Goal: Register for event/course

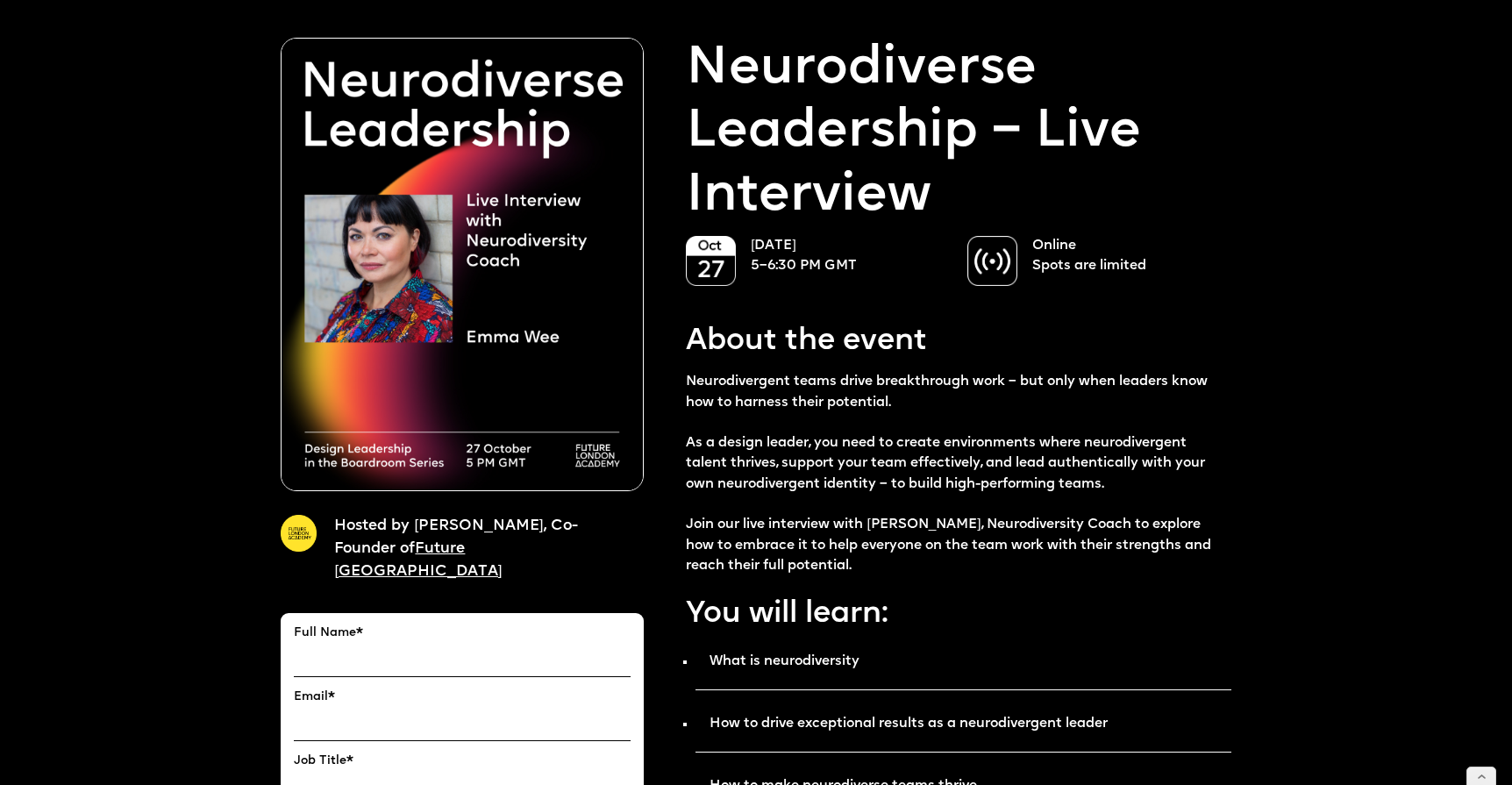
scroll to position [40, 0]
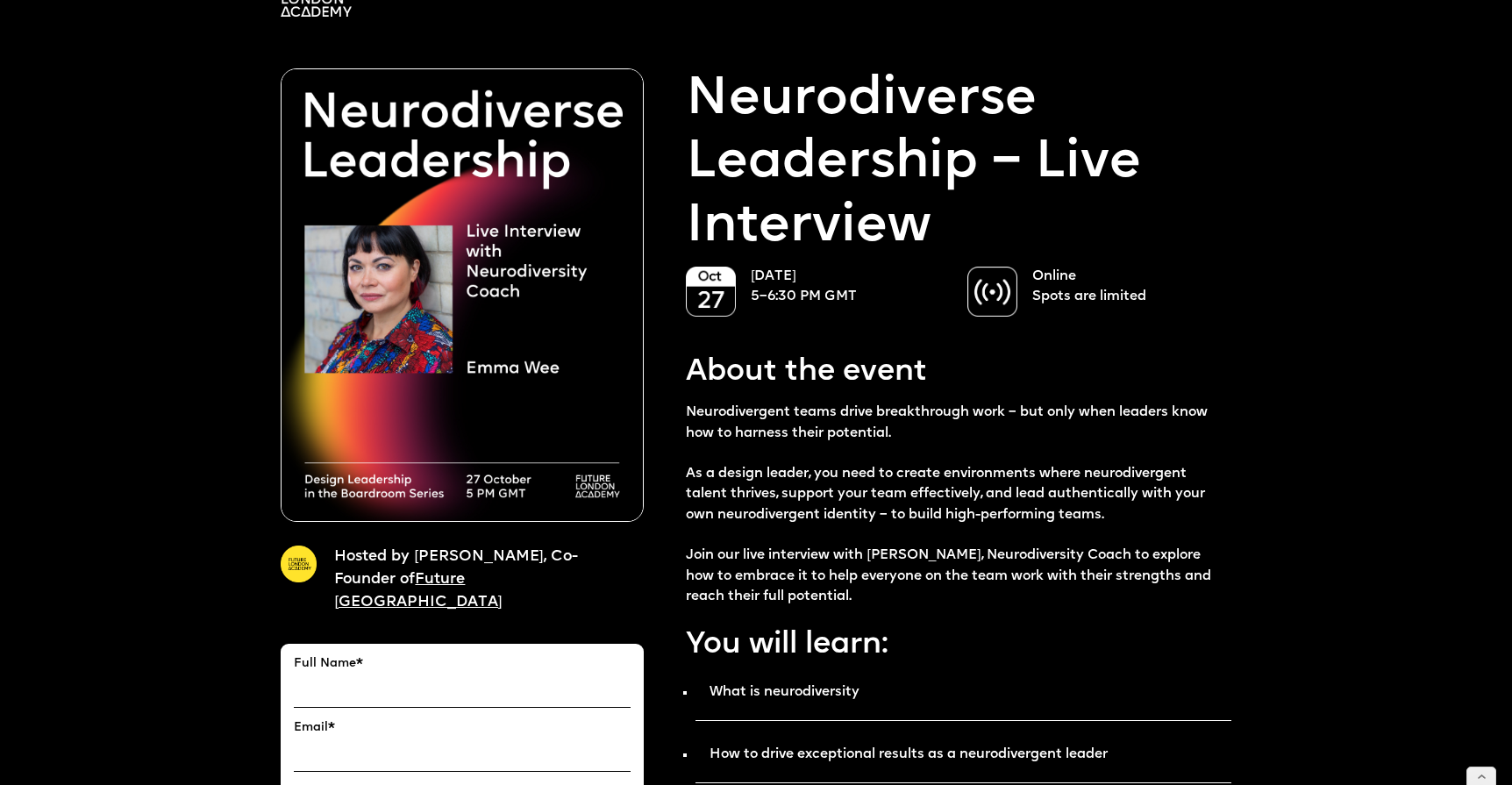
click at [574, 675] on input "FULL NAME" at bounding box center [462, 691] width 337 height 31
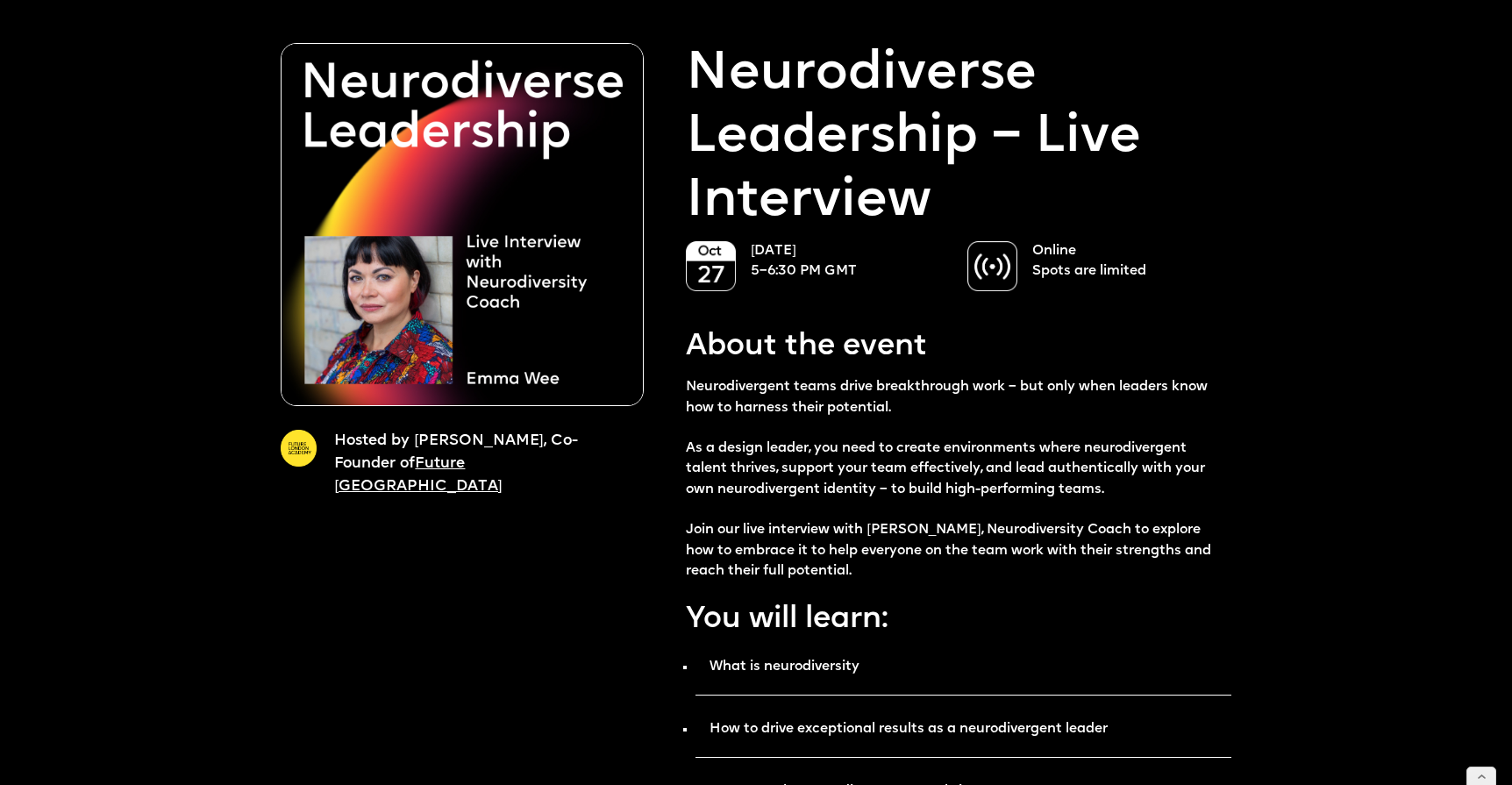
scroll to position [63, 0]
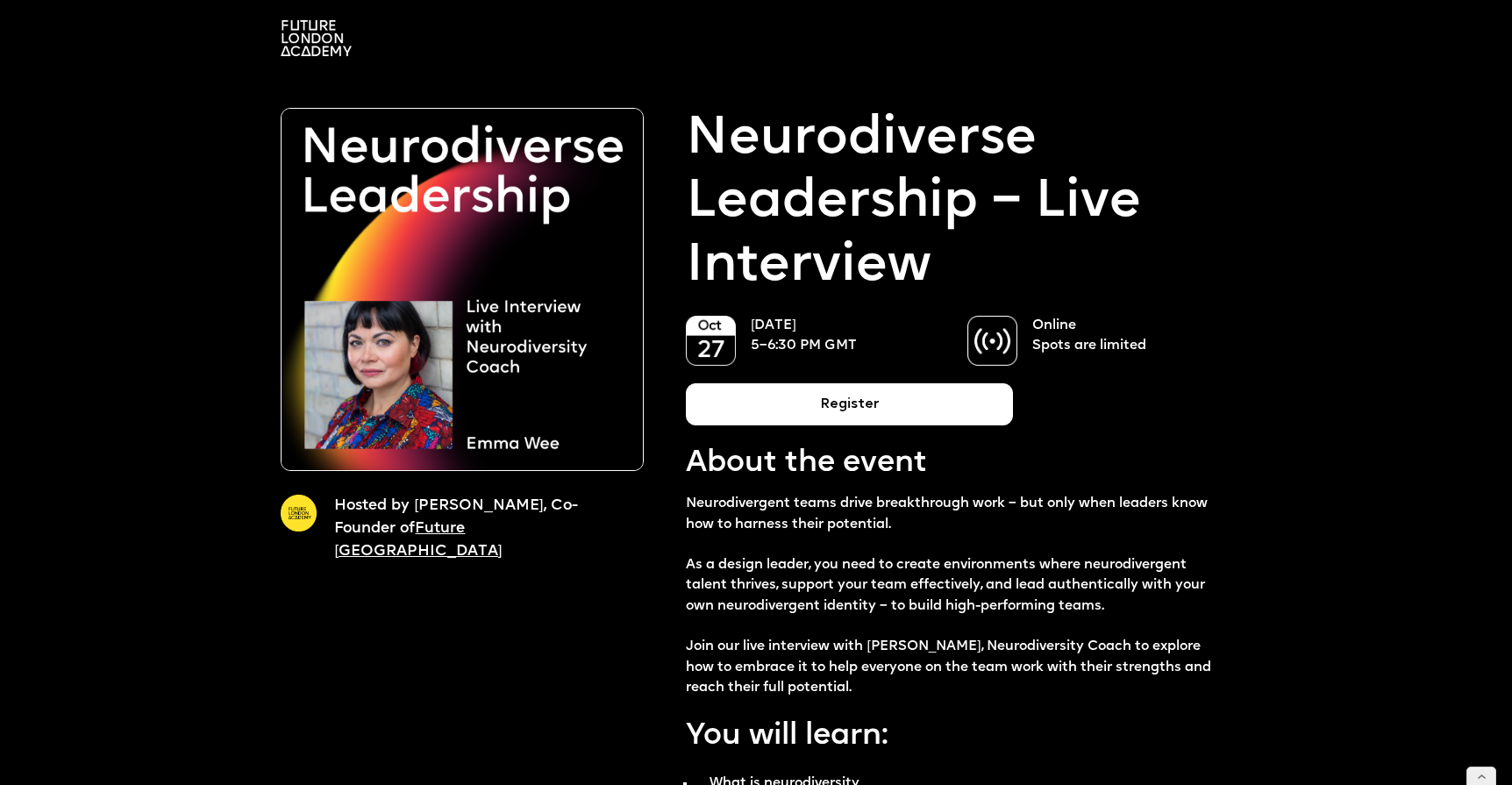
click at [855, 399] on div "Register" at bounding box center [849, 404] width 327 height 42
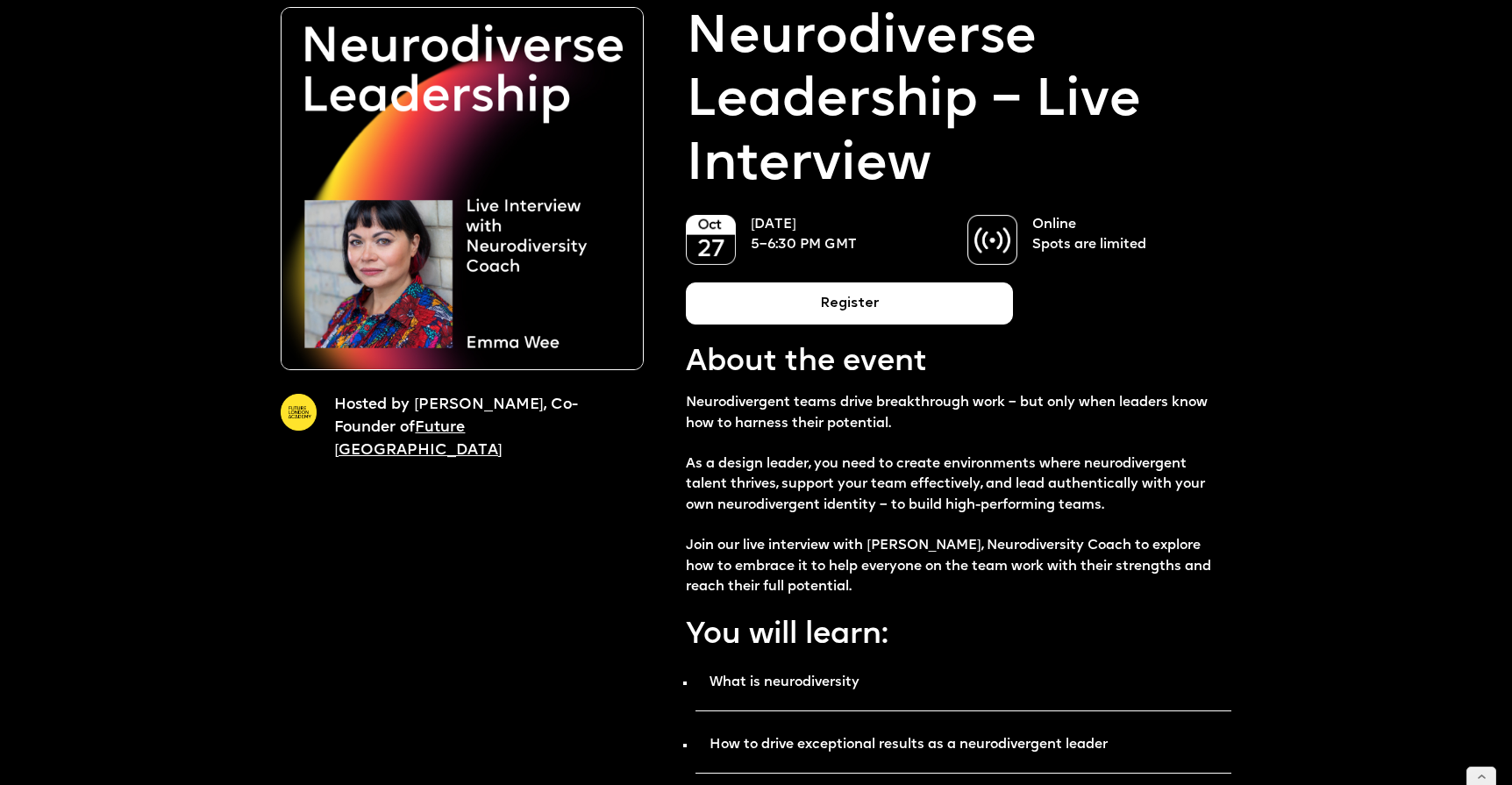
scroll to position [98, 0]
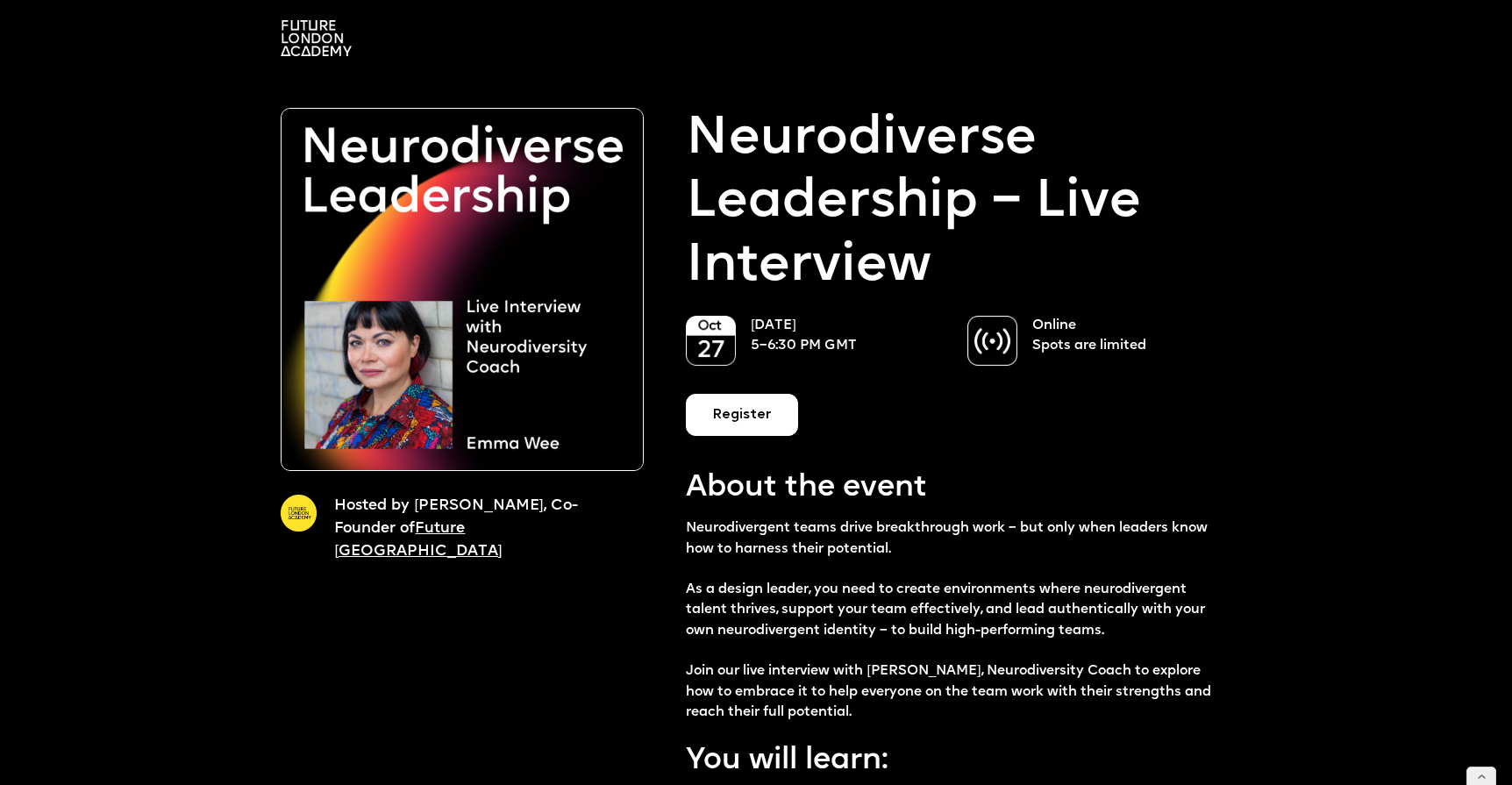
click at [757, 416] on div "Register" at bounding box center [742, 415] width 112 height 42
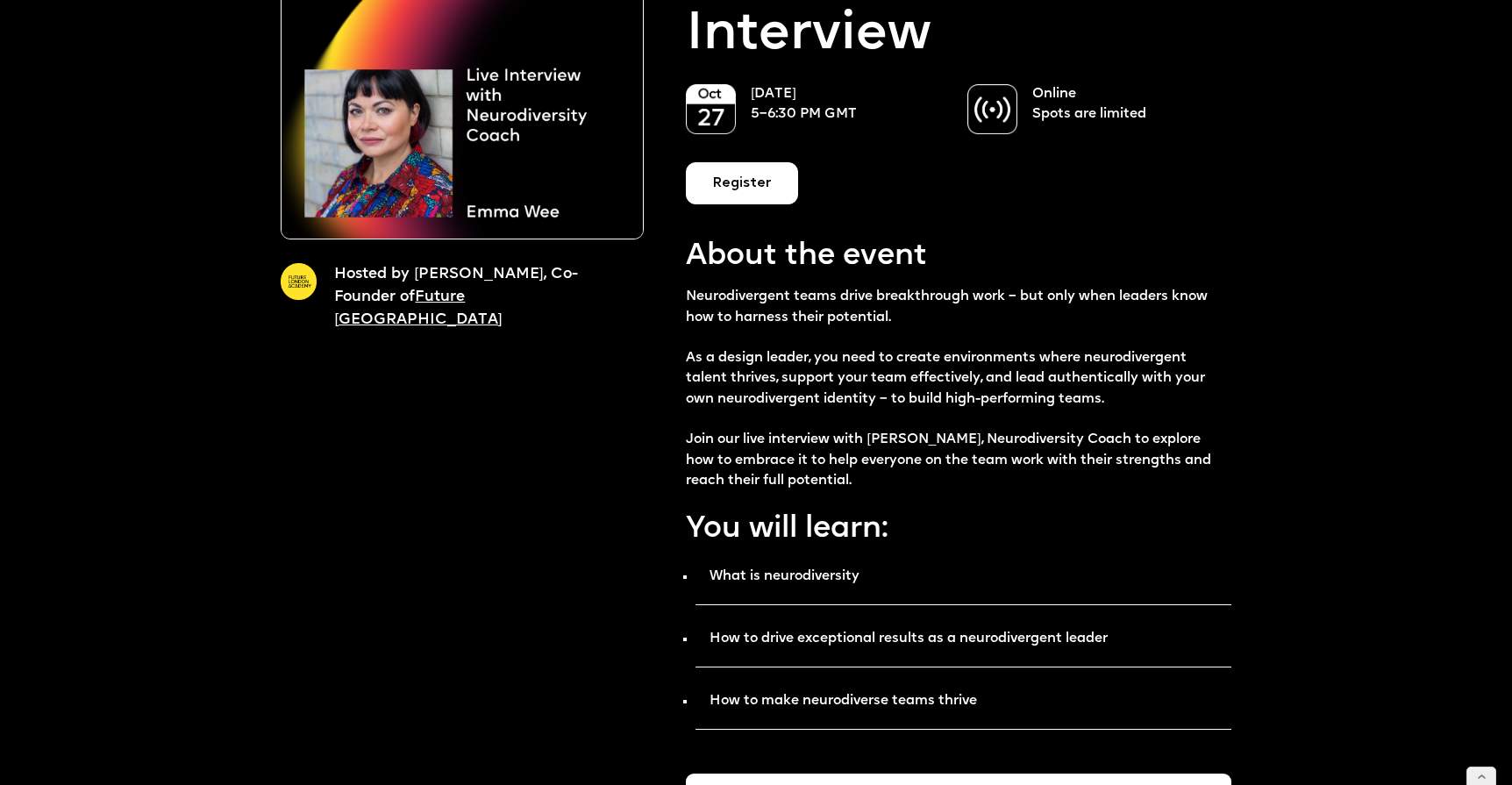
scroll to position [497, 0]
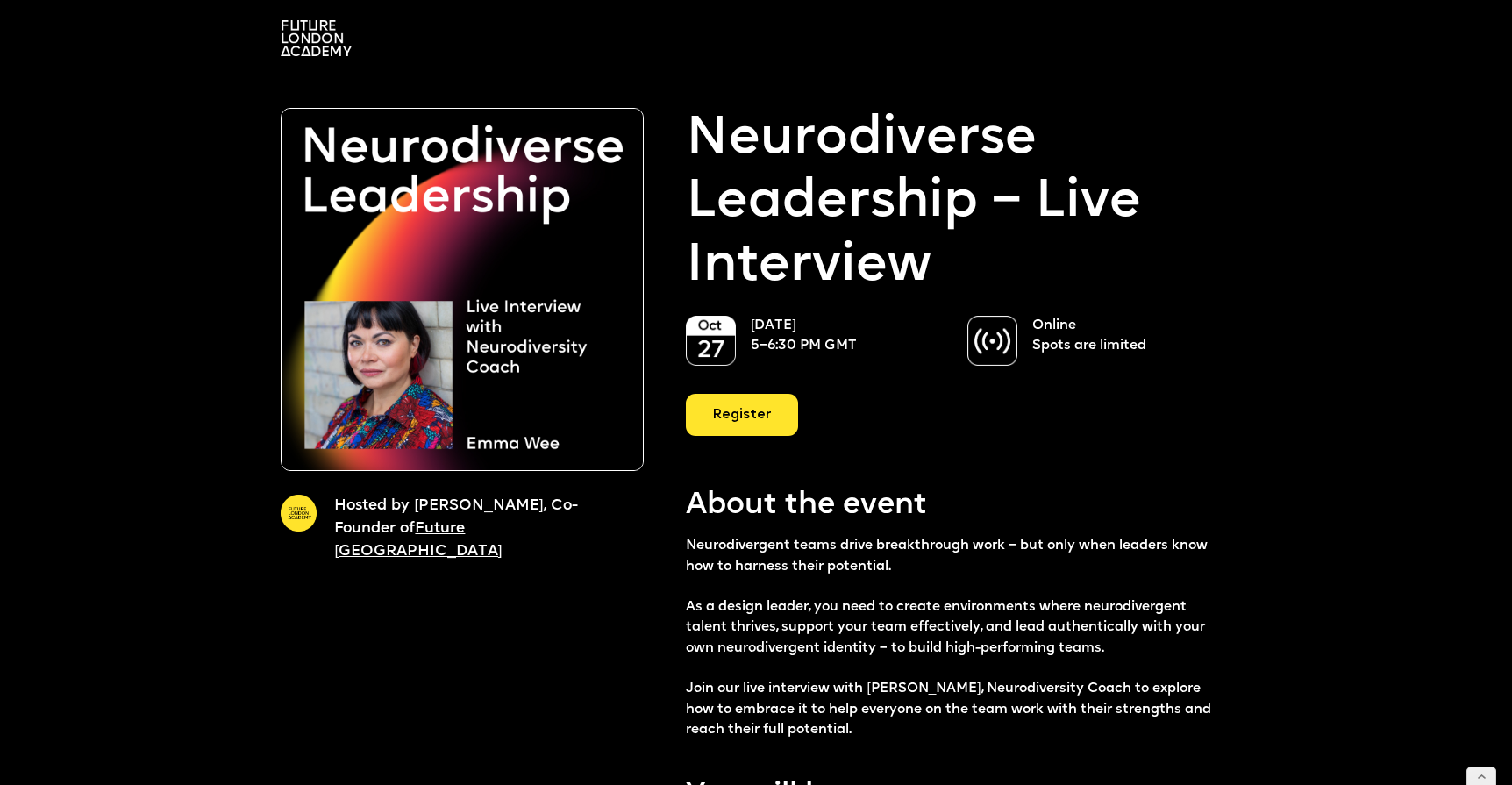
click at [742, 408] on div "Register" at bounding box center [742, 415] width 112 height 42
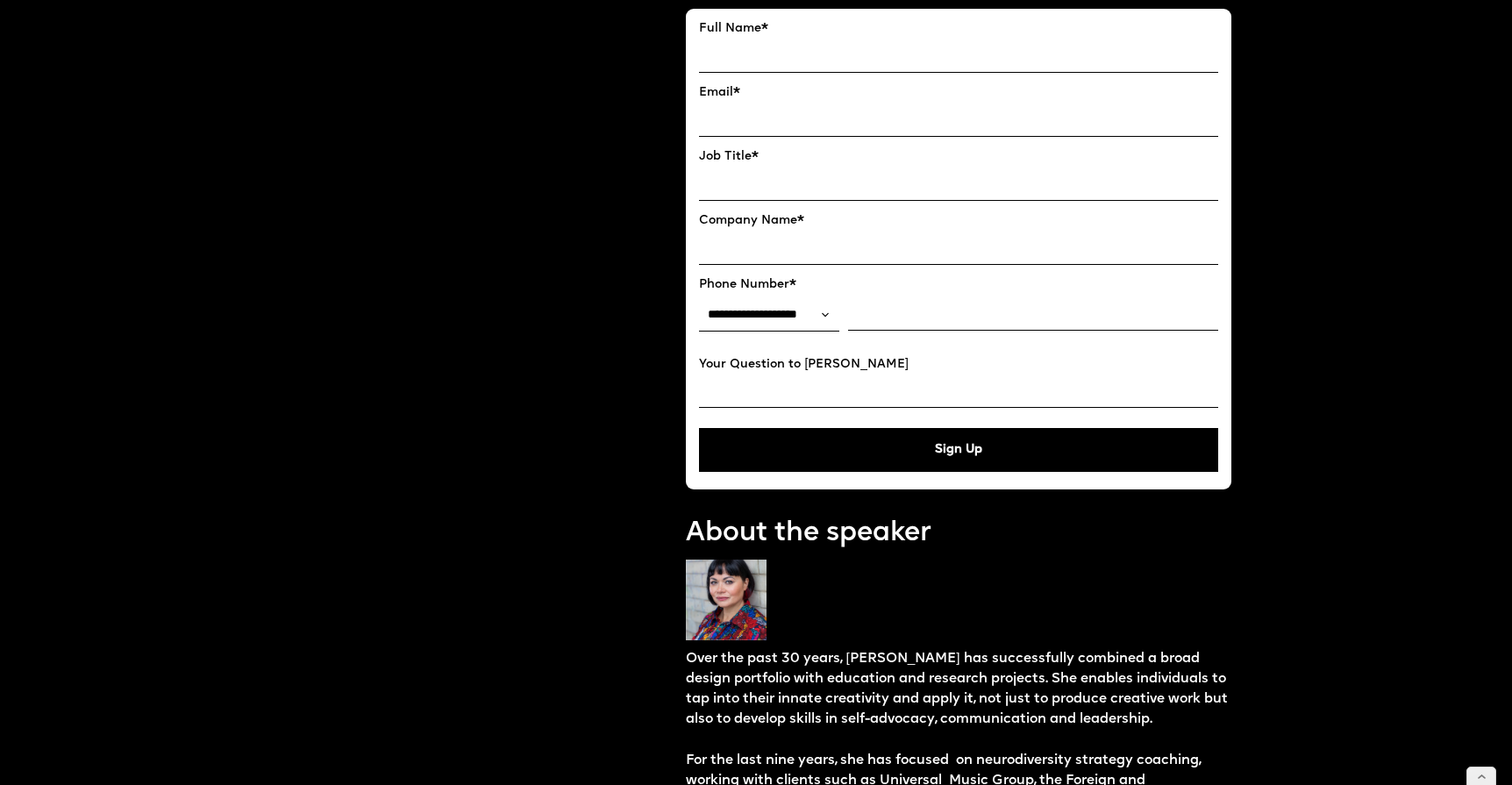
scroll to position [1081, 0]
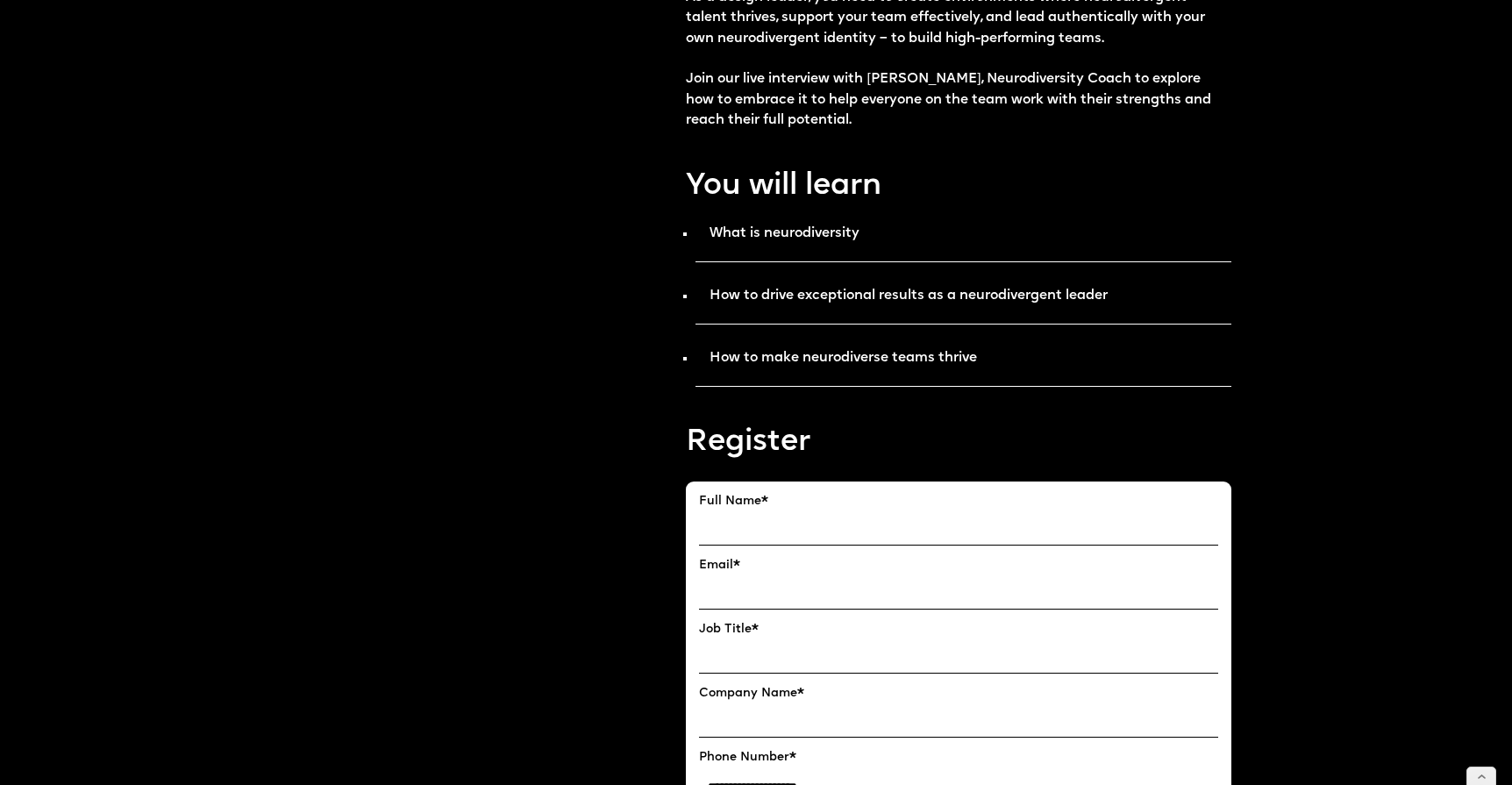
scroll to position [622, 0]
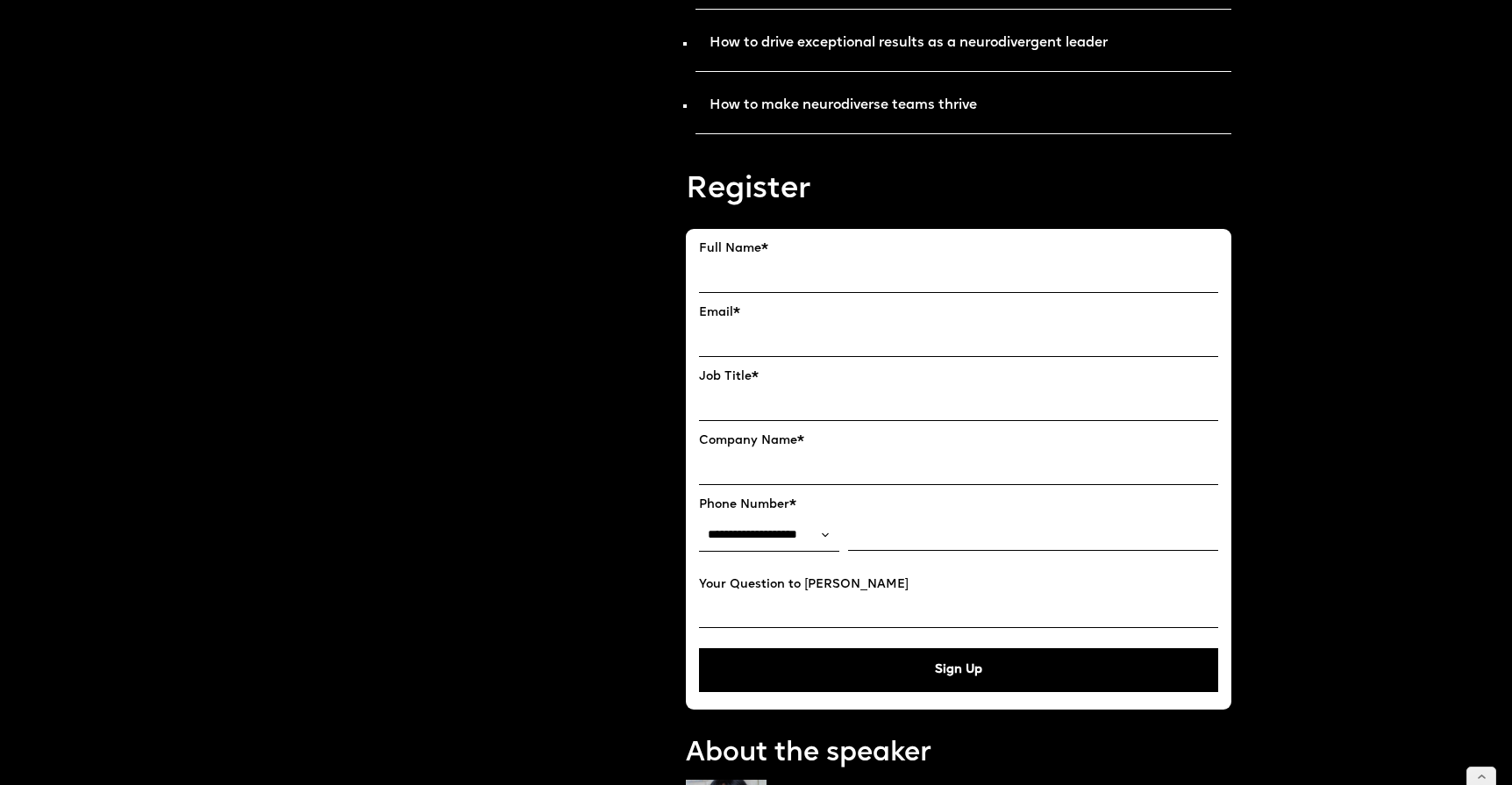
scroll to position [1083, 0]
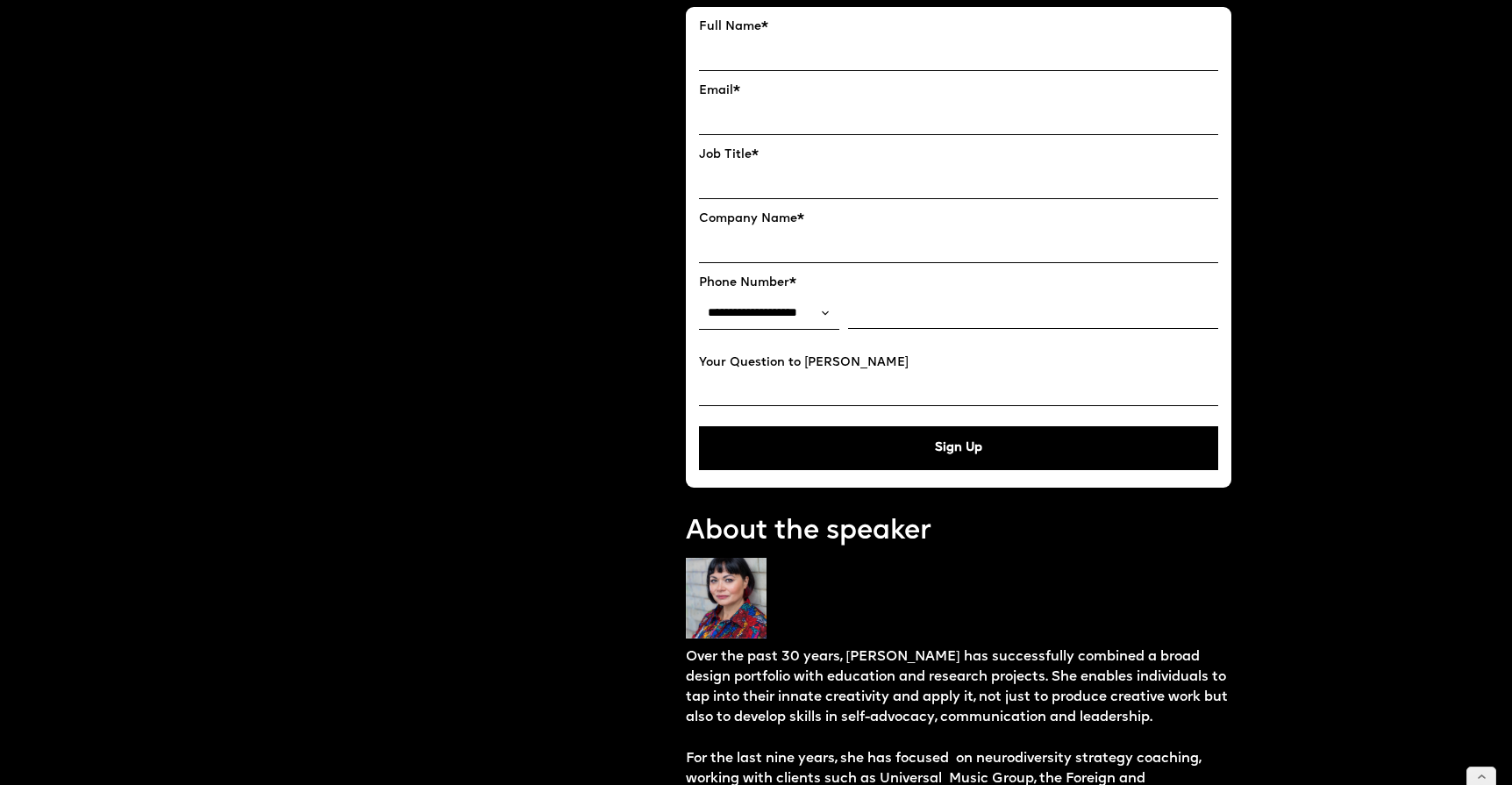
click at [872, 325] on input "tel" at bounding box center [1033, 313] width 370 height 31
type input "**********"
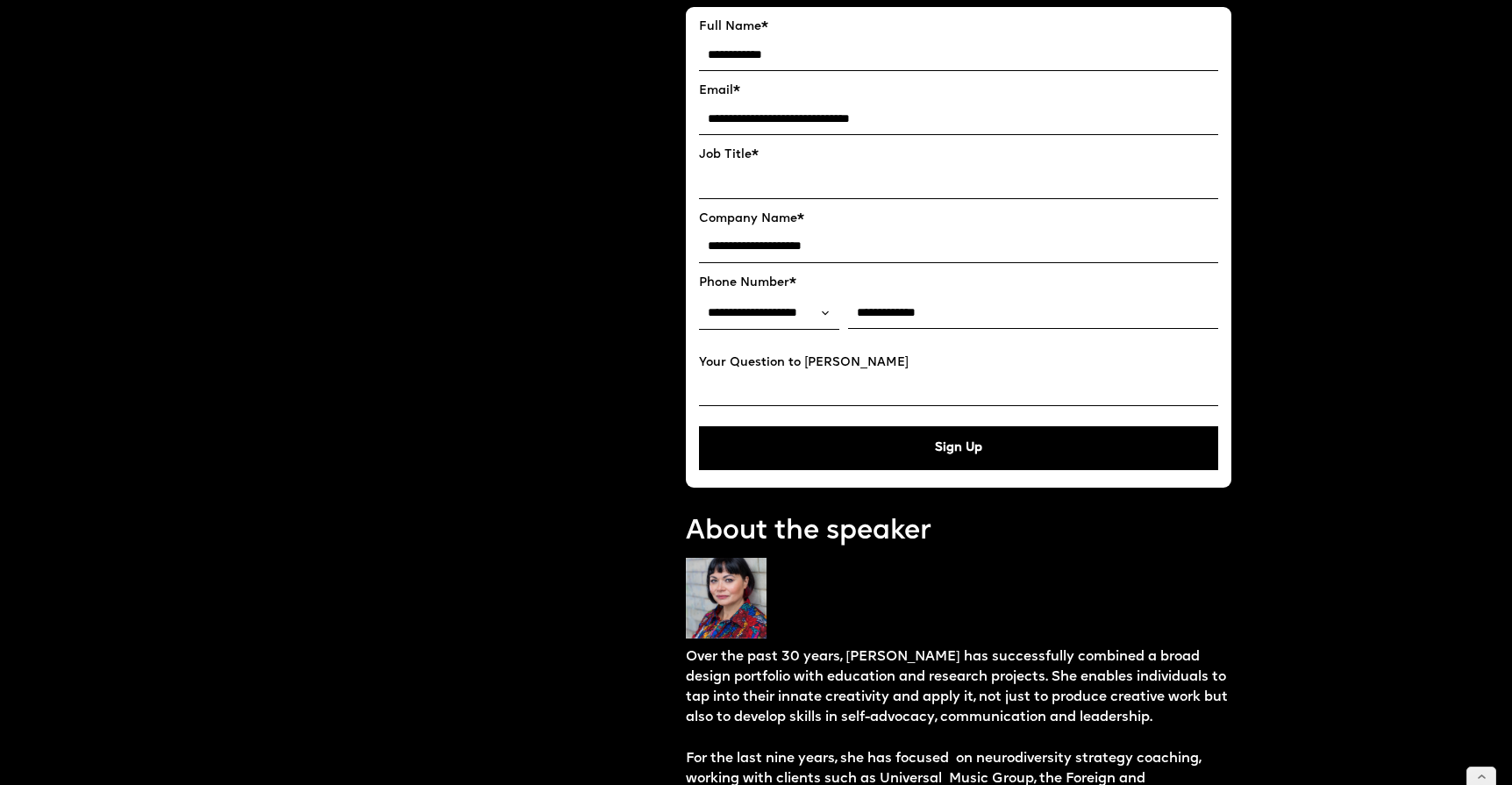
click at [844, 400] on input "Your Question to Emma" at bounding box center [959, 390] width 519 height 31
type input "****"
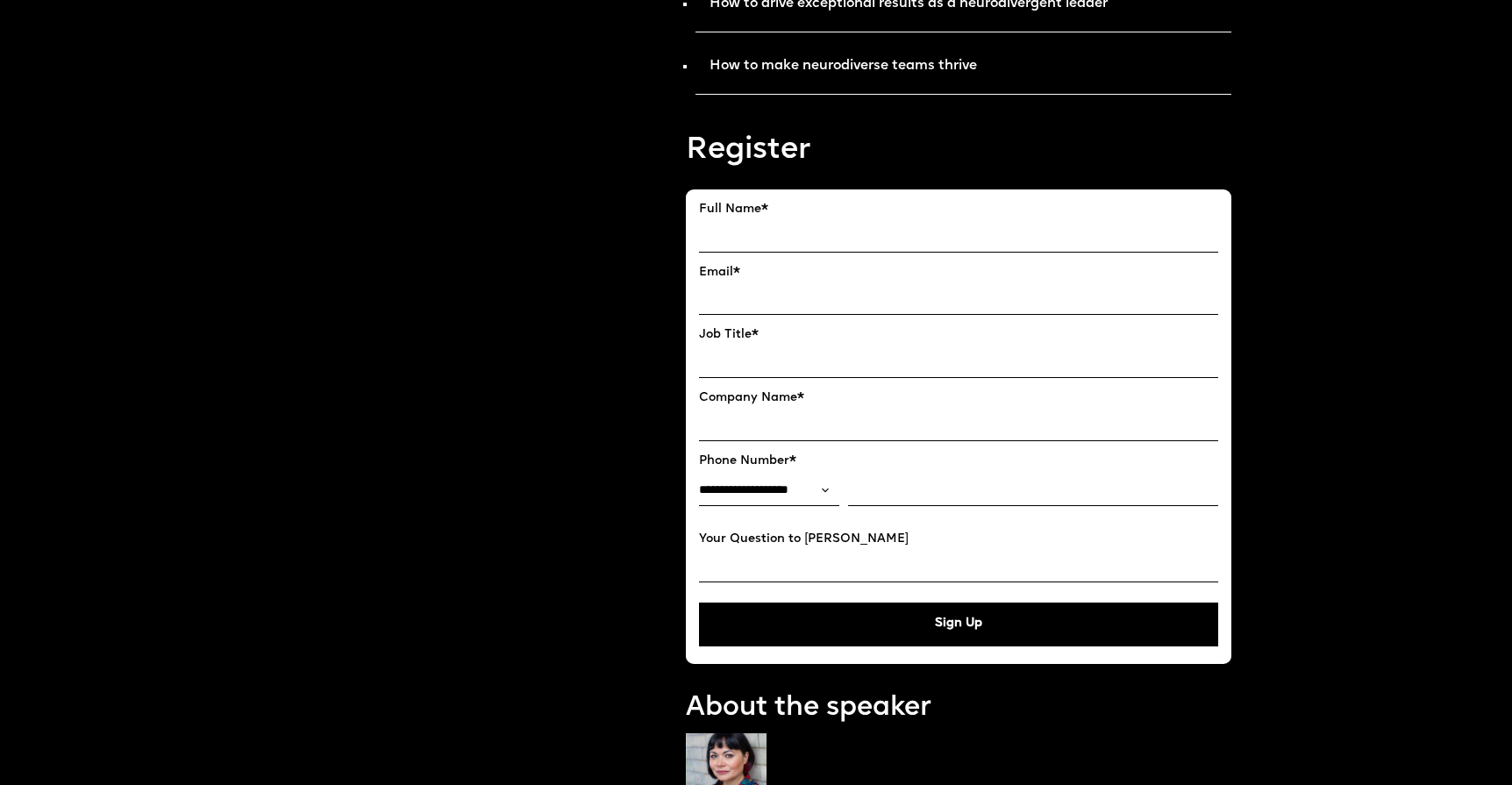
scroll to position [839, 0]
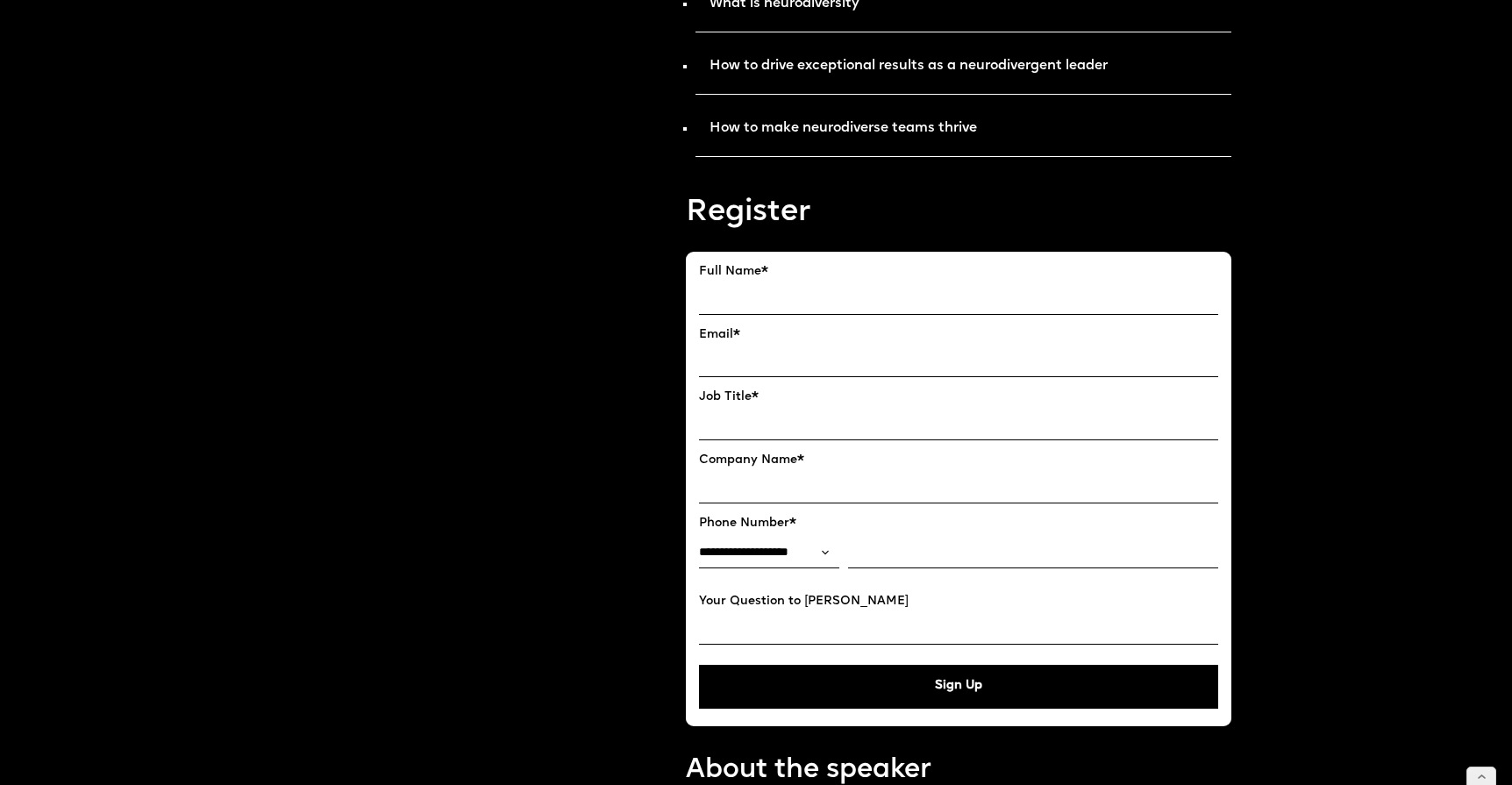
click at [713, 303] on input "FULL NAME" at bounding box center [959, 299] width 519 height 30
type input "**********"
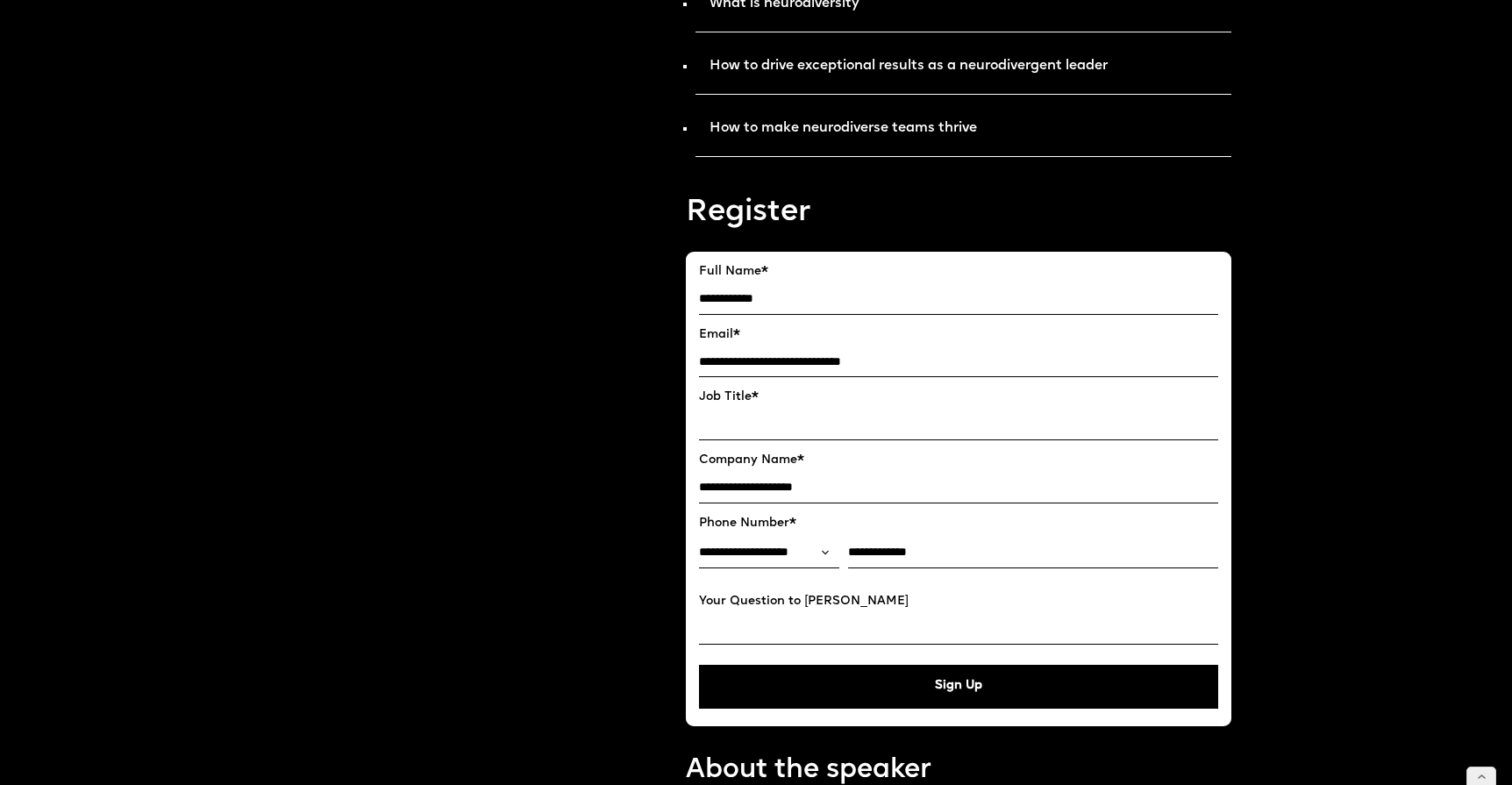
click at [732, 555] on select "**********" at bounding box center [769, 552] width 140 height 30
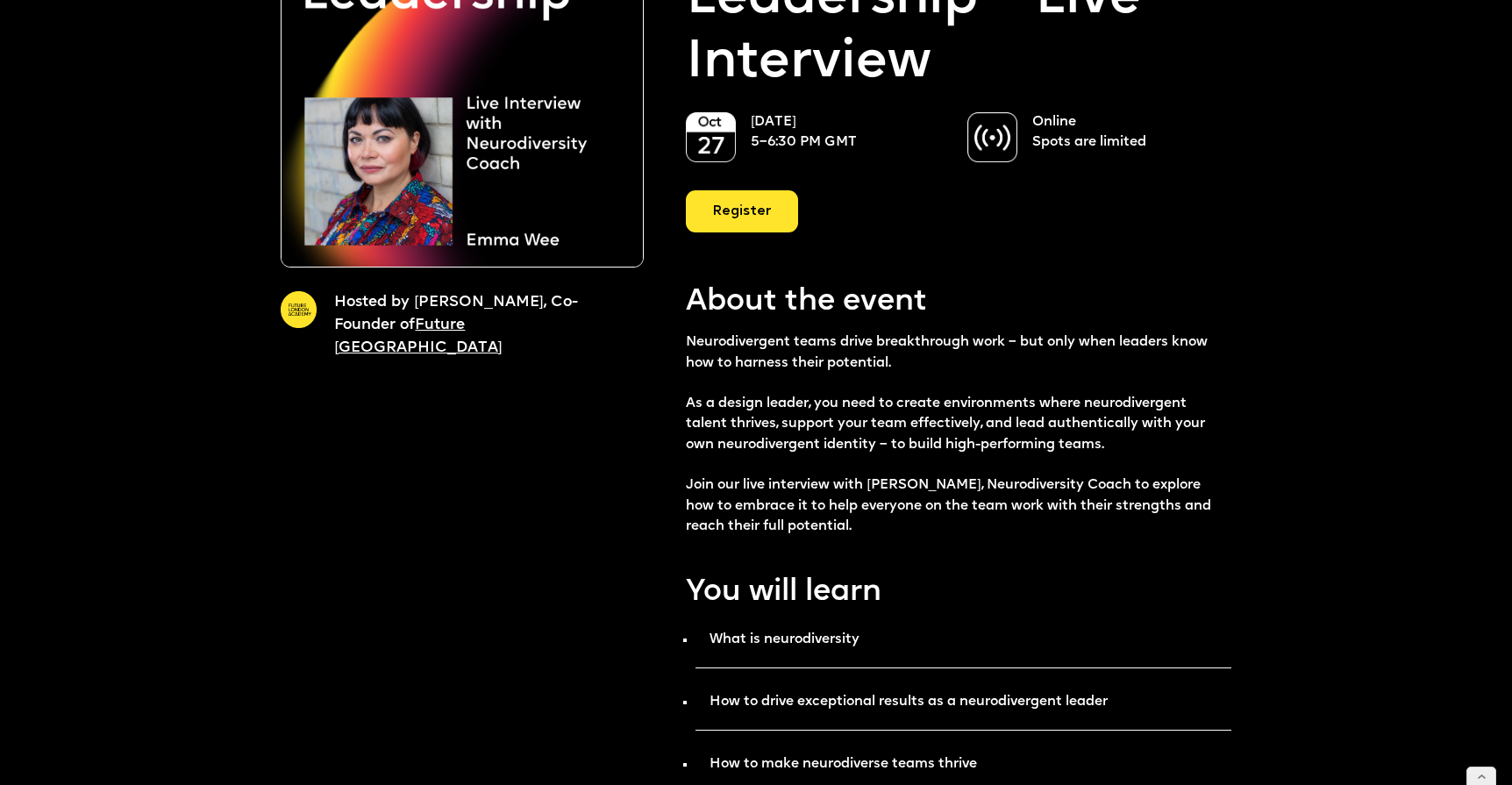
scroll to position [0, 0]
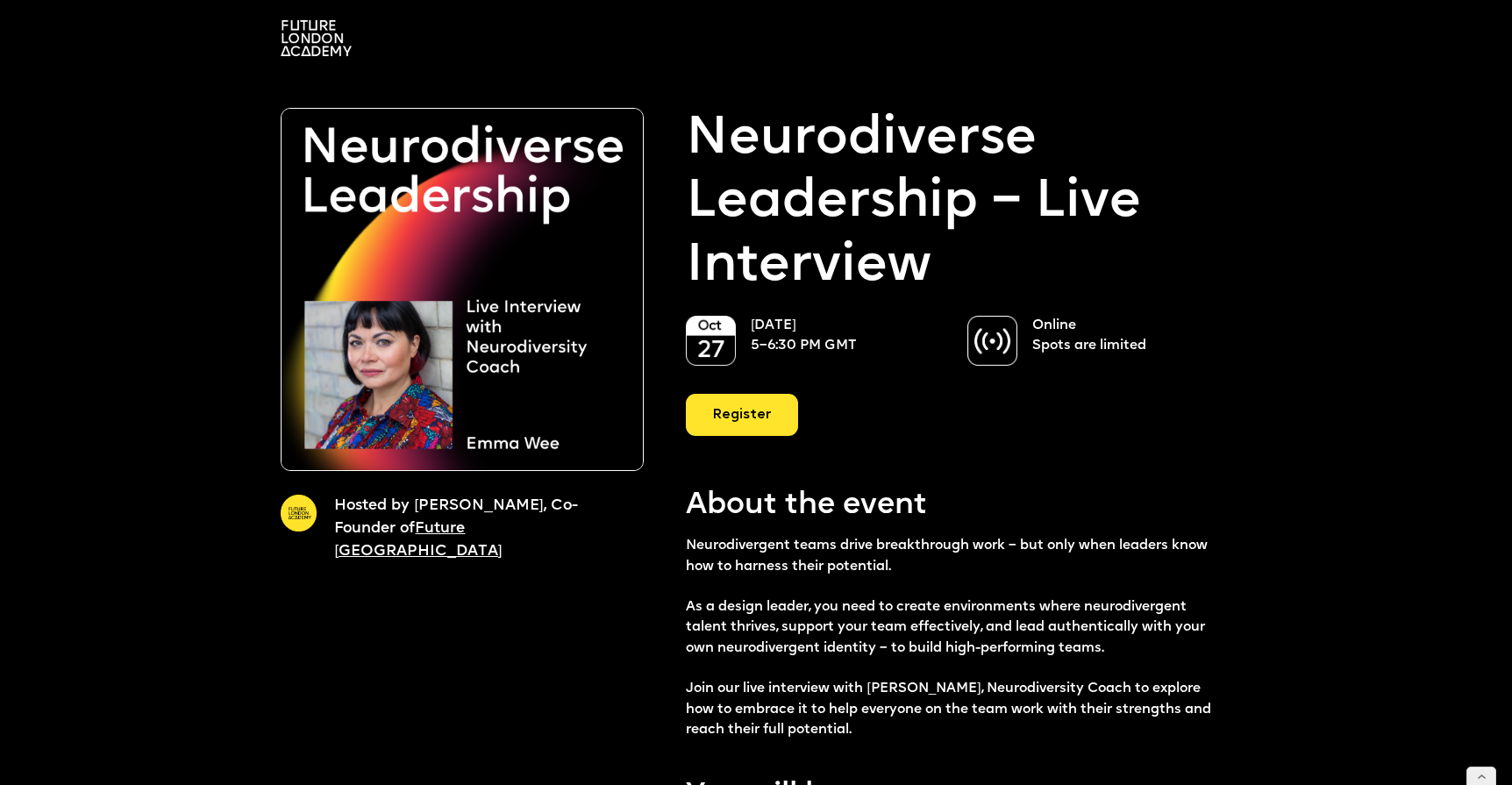
click at [735, 415] on div "Register" at bounding box center [742, 415] width 112 height 42
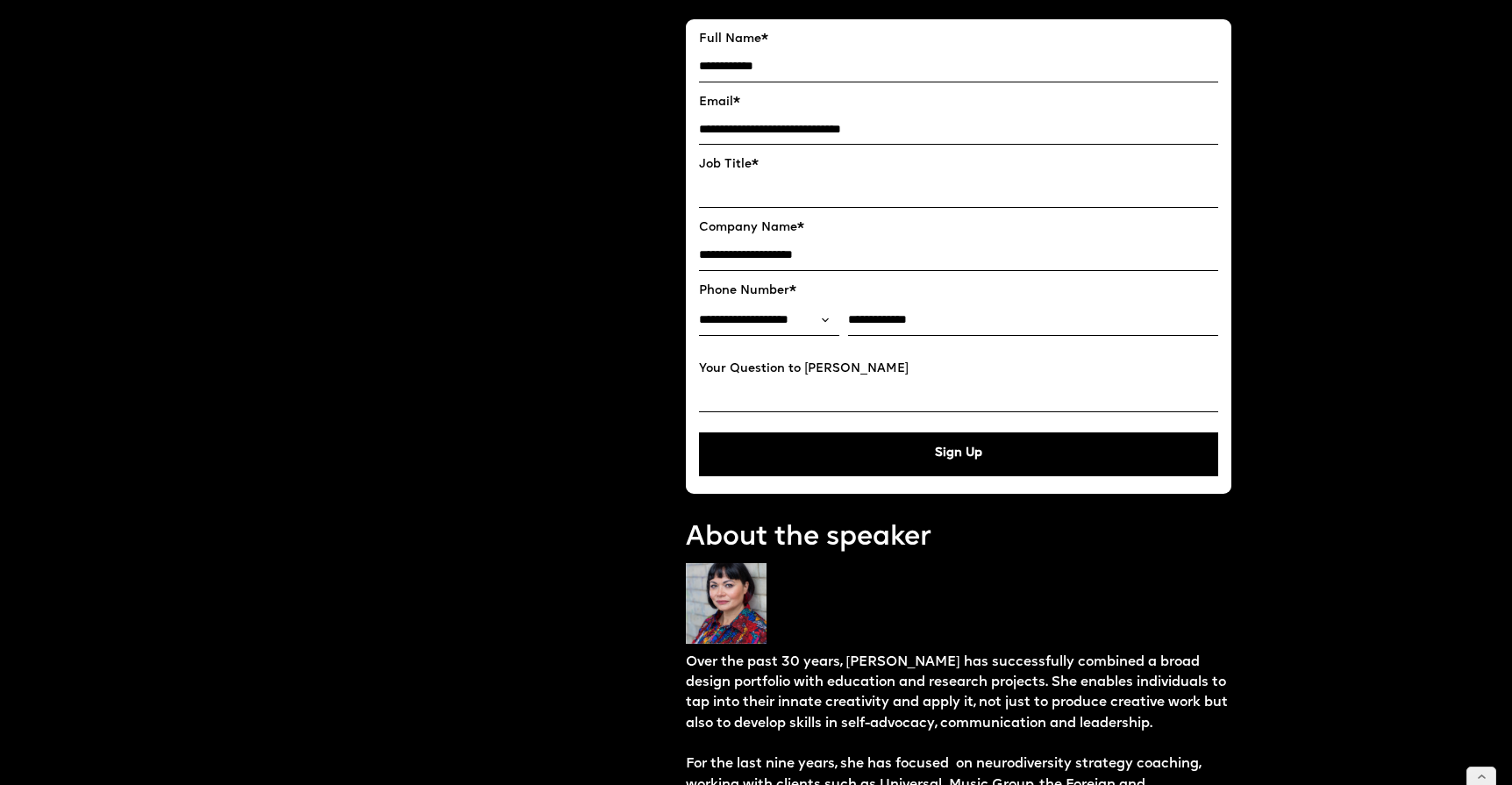
scroll to position [1081, 0]
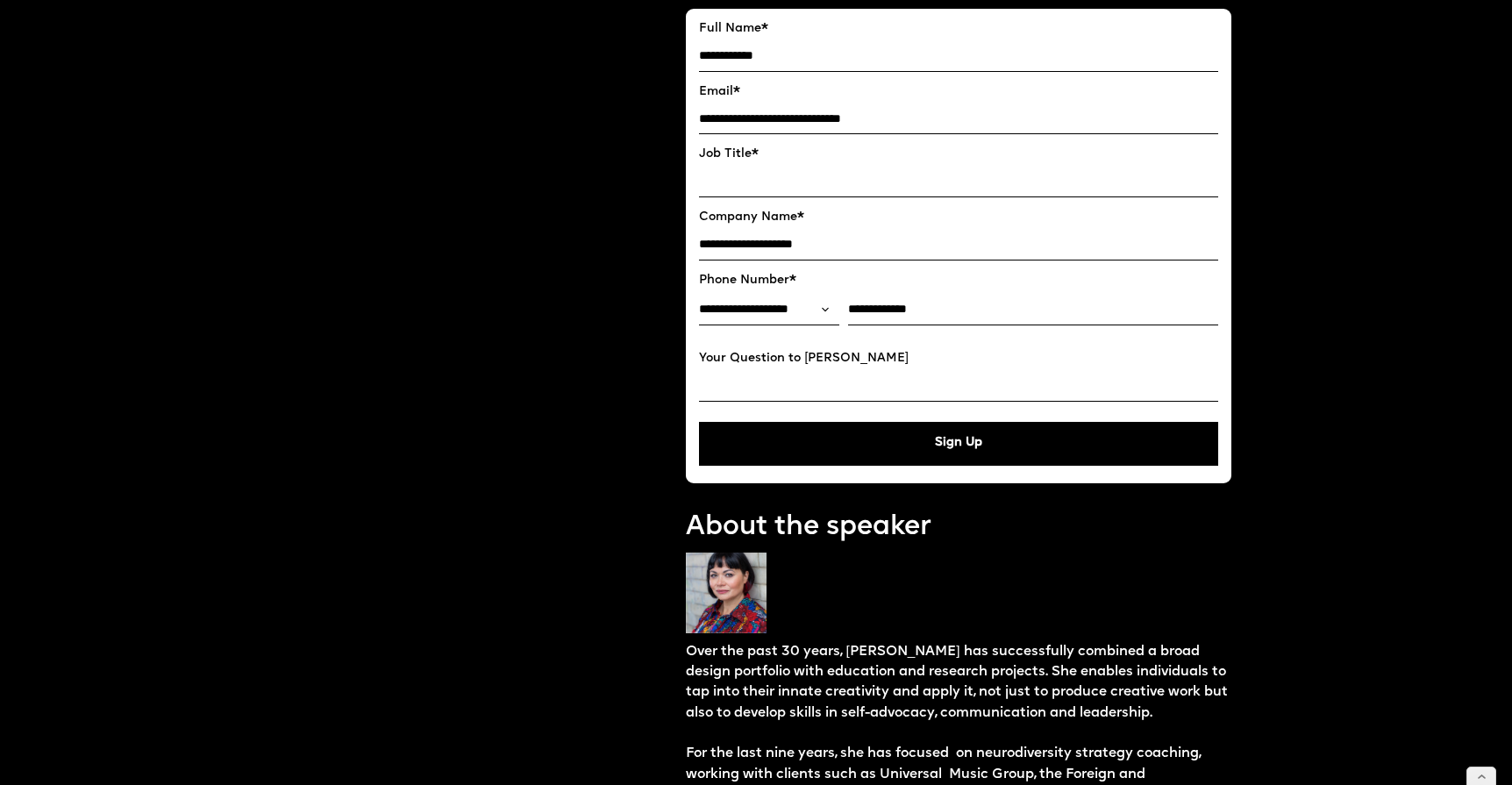
click at [662, 355] on div "Hosted by Hosted by Ekaterina Solomeina, Co-Founder of Future London Academy Re…" at bounding box center [756, 418] width 951 height 2819
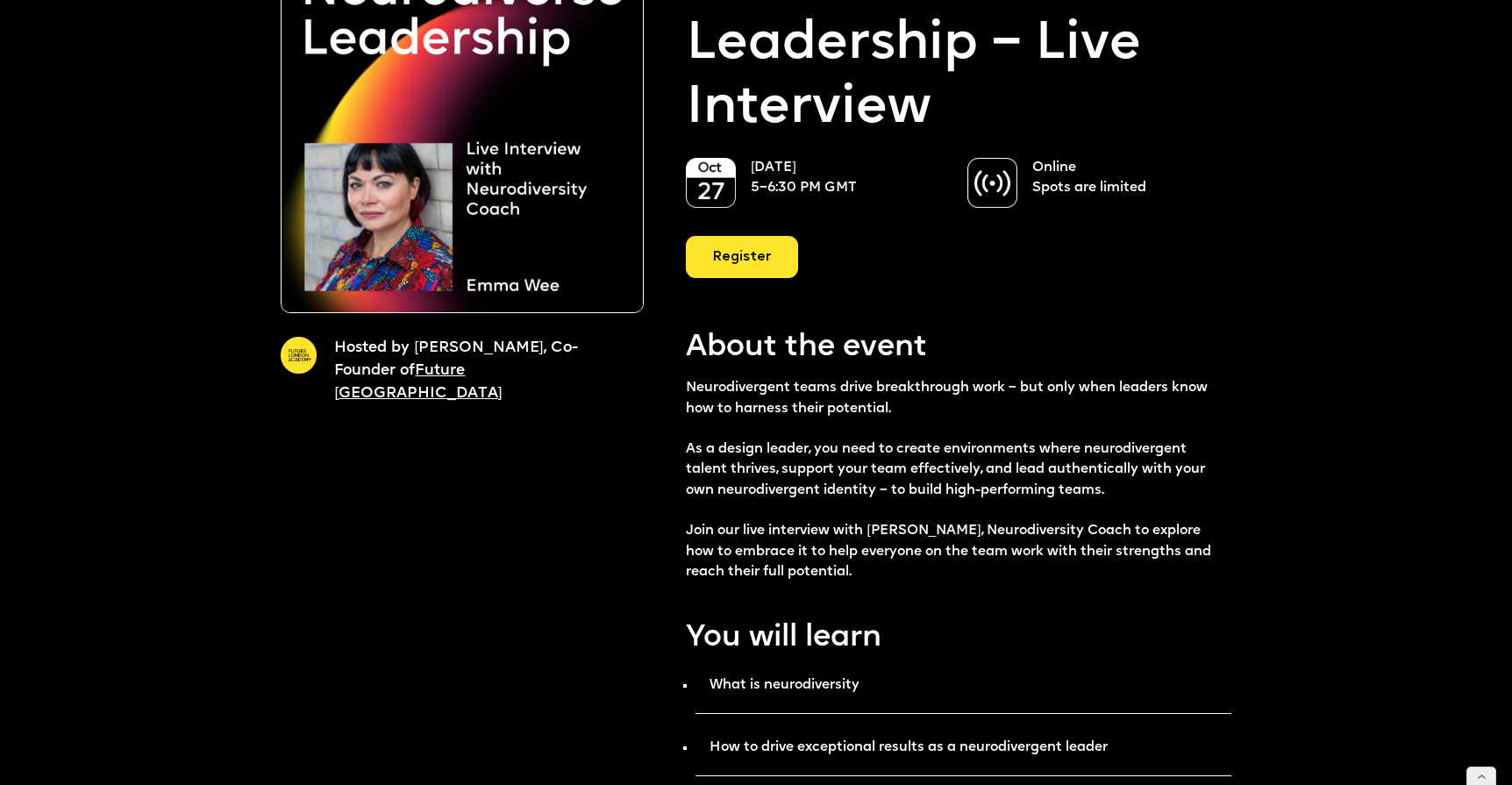
scroll to position [0, 0]
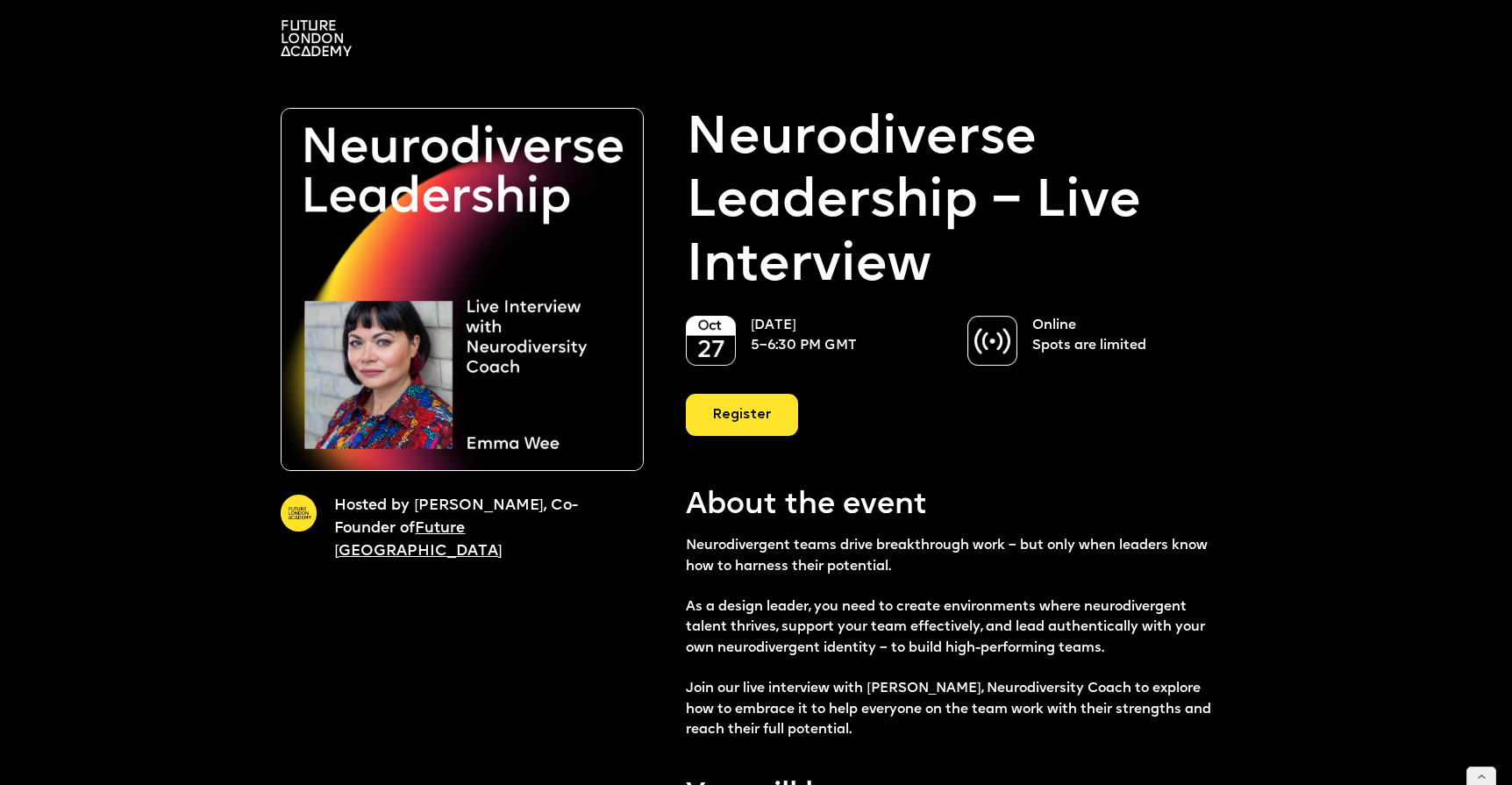
click at [725, 420] on div "Register" at bounding box center [742, 415] width 112 height 42
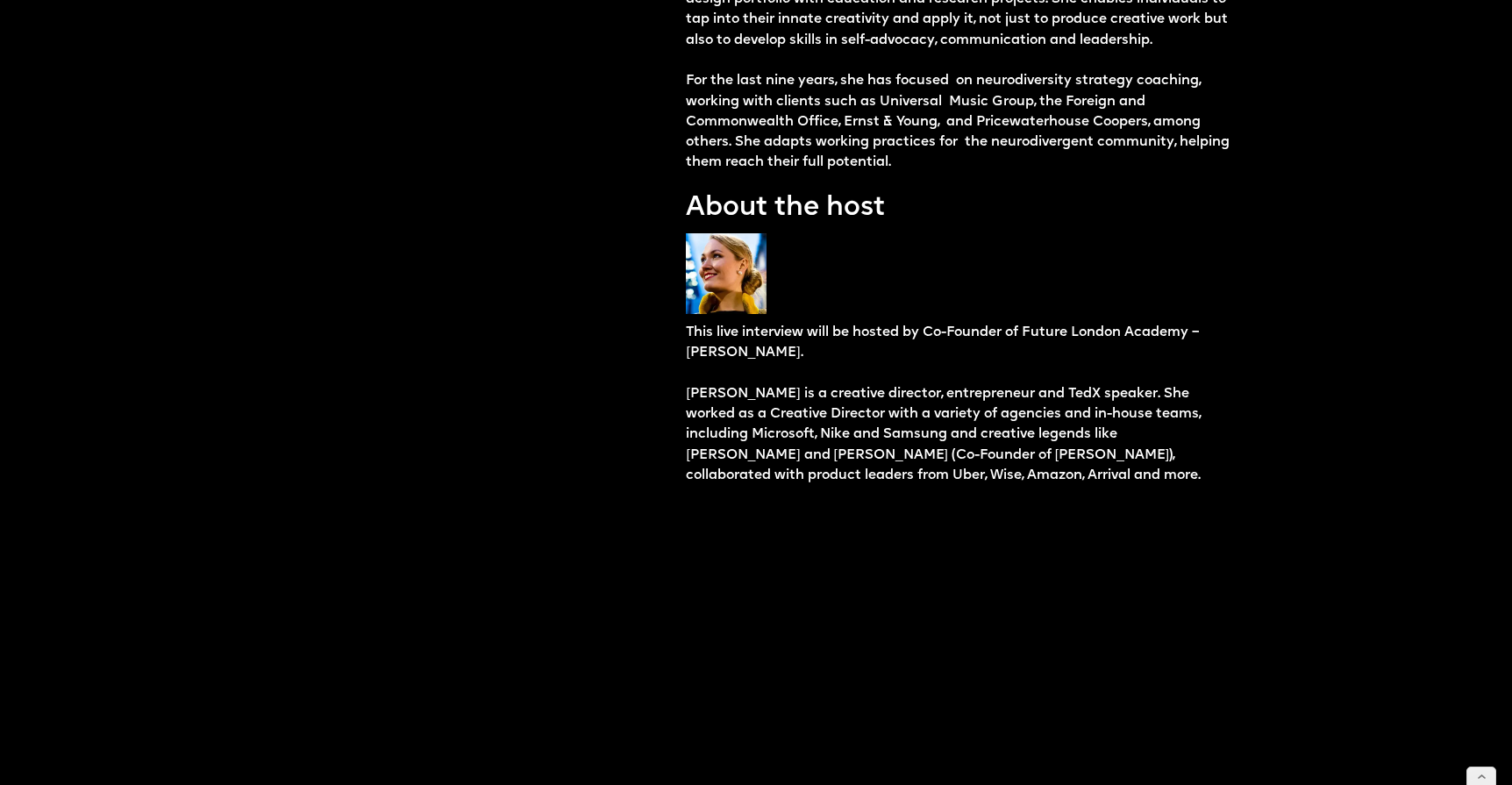
scroll to position [1356, 0]
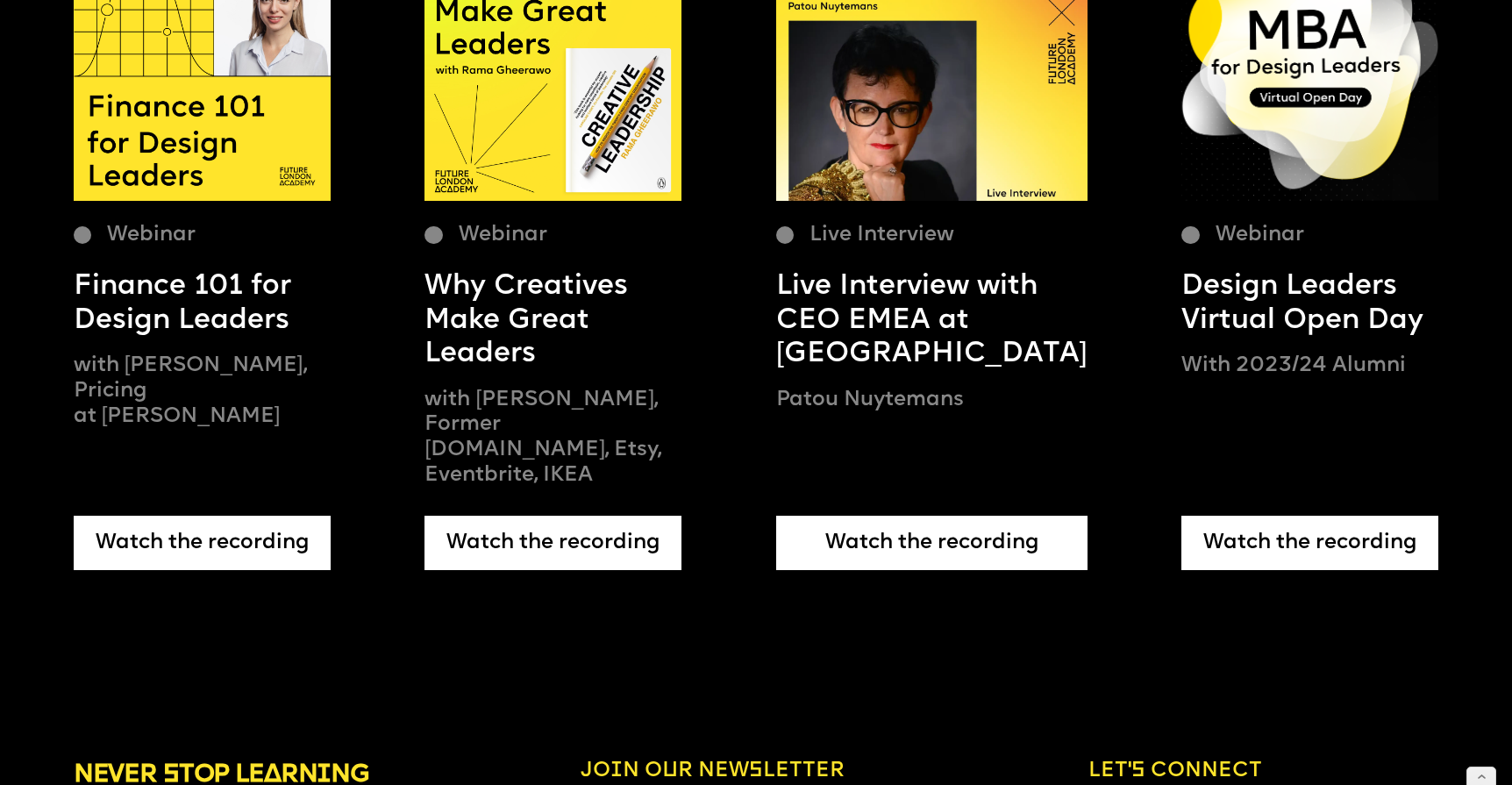
scroll to position [4282, 0]
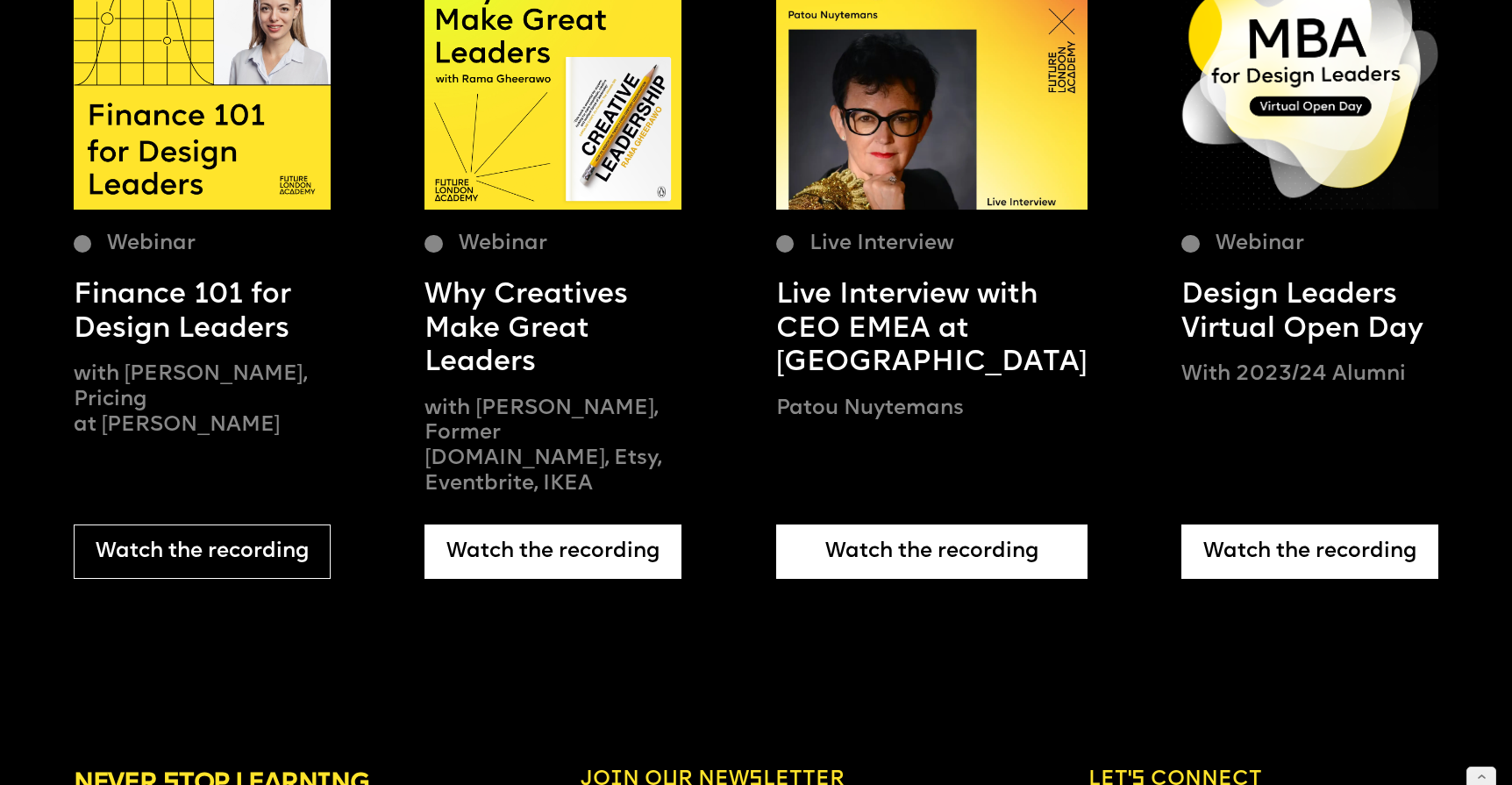
click at [249, 525] on div "Watch the recording" at bounding box center [202, 551] width 257 height 54
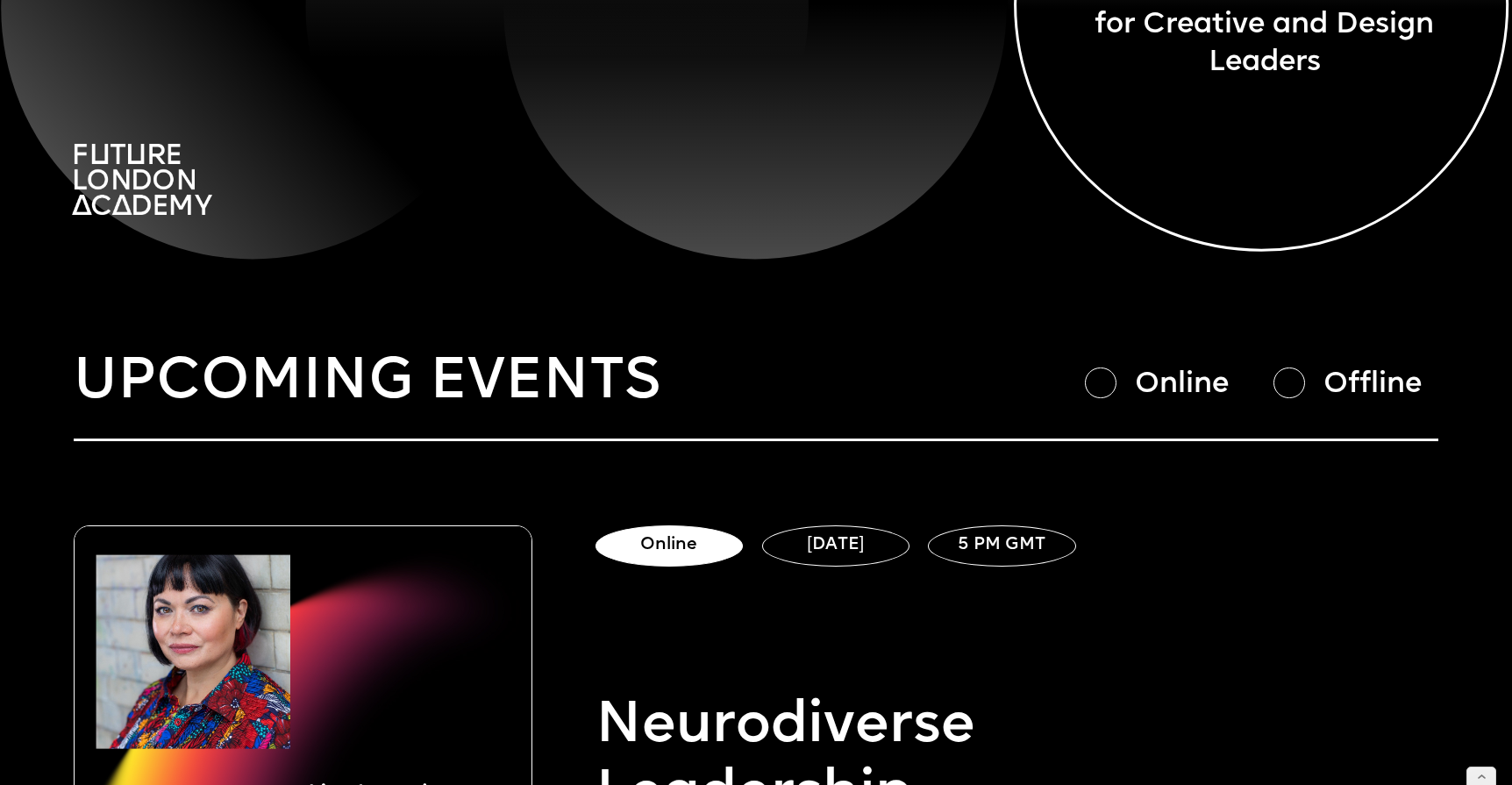
scroll to position [533, 0]
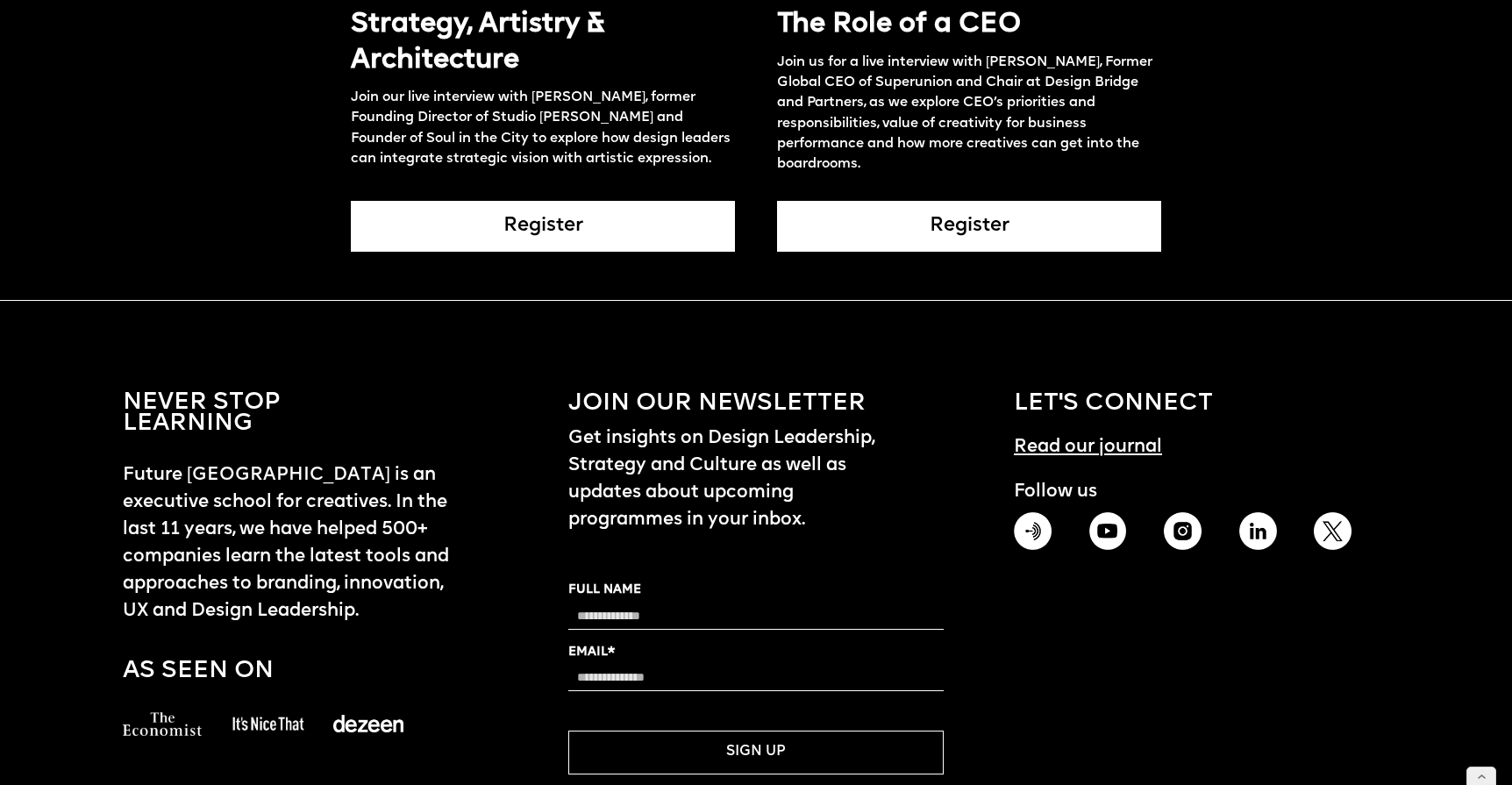
scroll to position [2535, 0]
